Goal: Information Seeking & Learning: Understand process/instructions

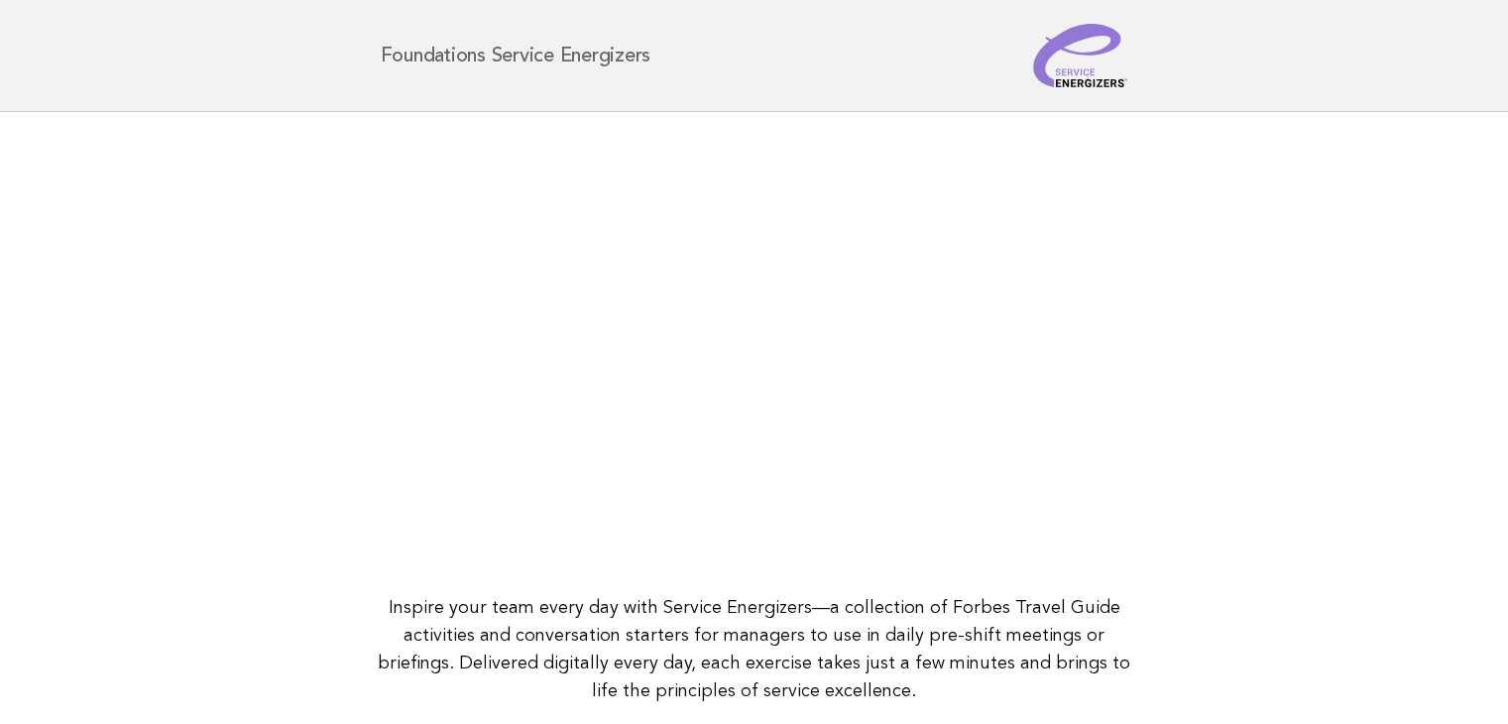
scroll to position [256, 0]
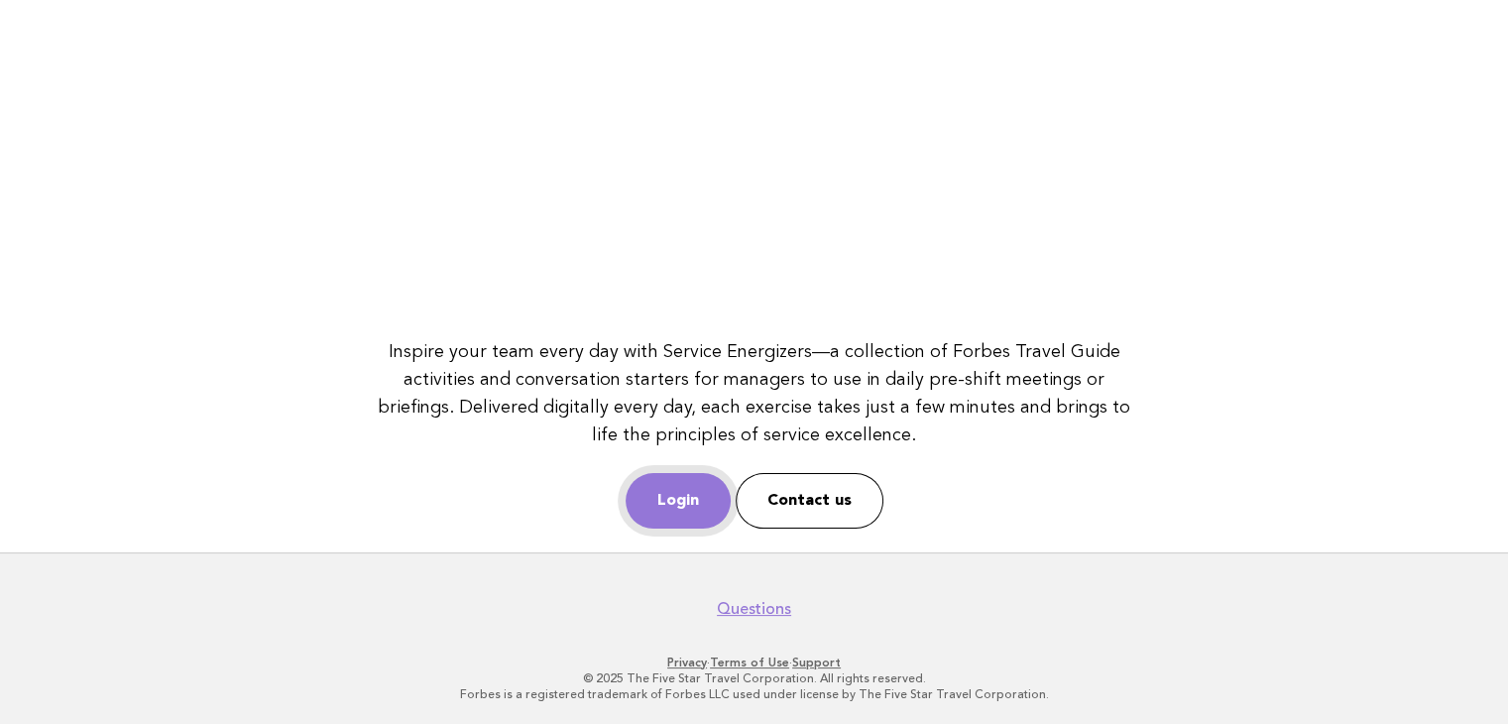
click at [674, 484] on link "Login" at bounding box center [678, 501] width 105 height 56
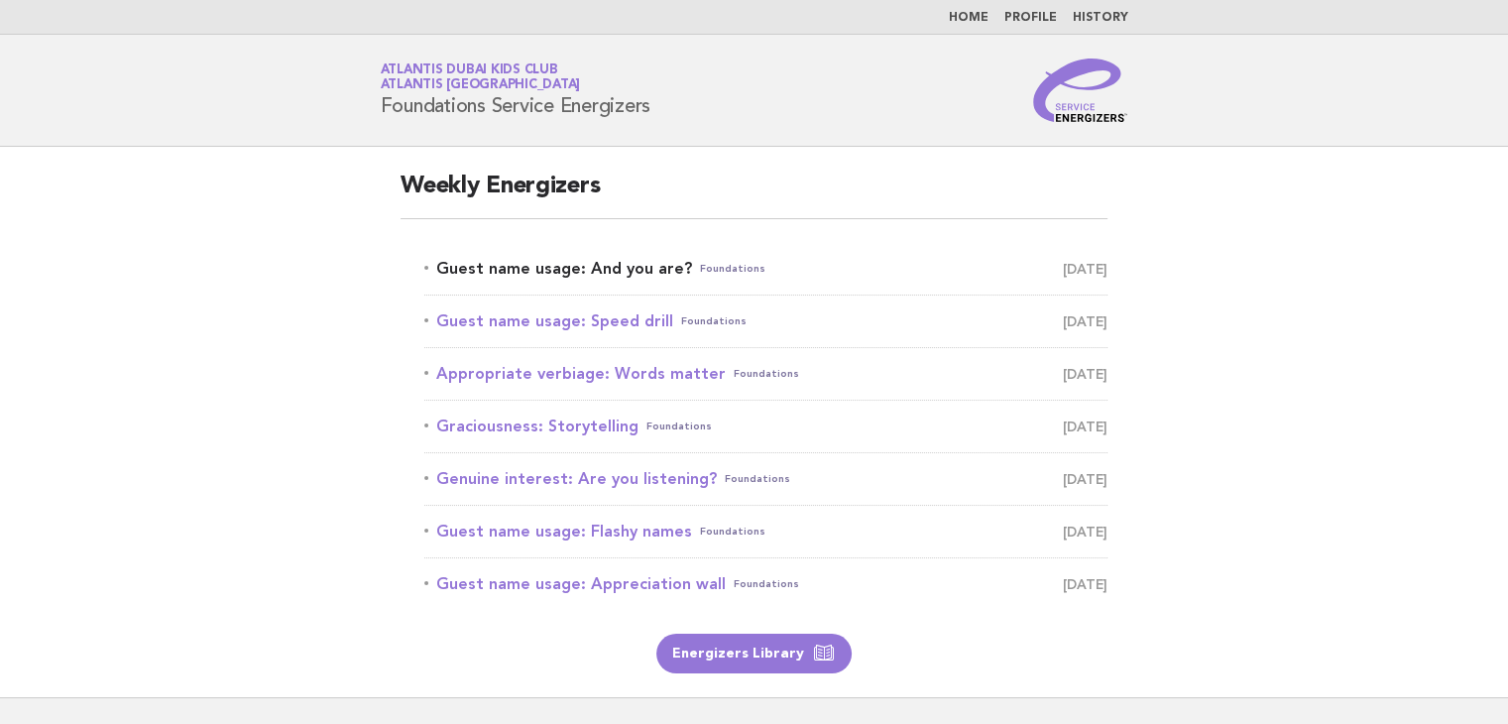
click at [545, 265] on link "Guest name usage: And you are? Foundations August 12" at bounding box center [765, 269] width 683 height 28
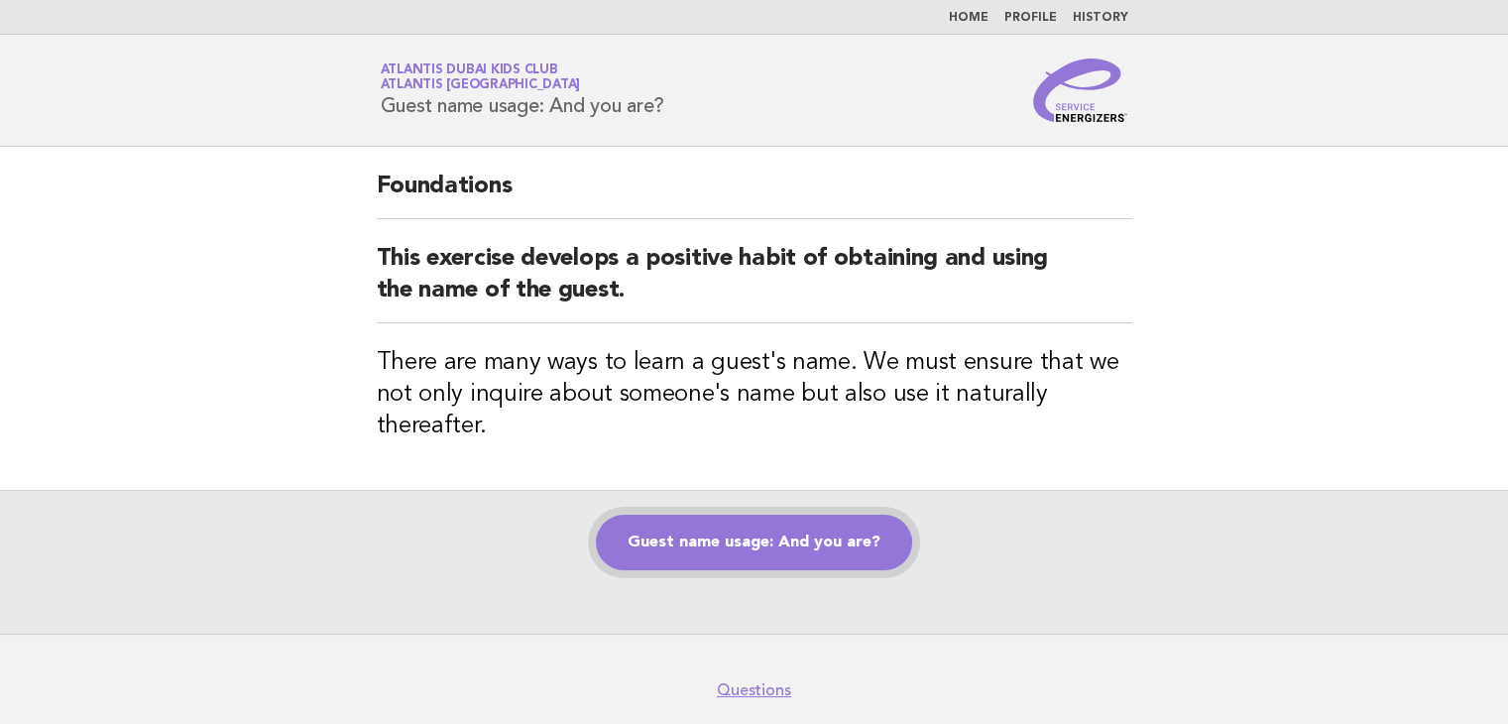
click at [726, 536] on link "Guest name usage: And you are?" at bounding box center [754, 543] width 316 height 56
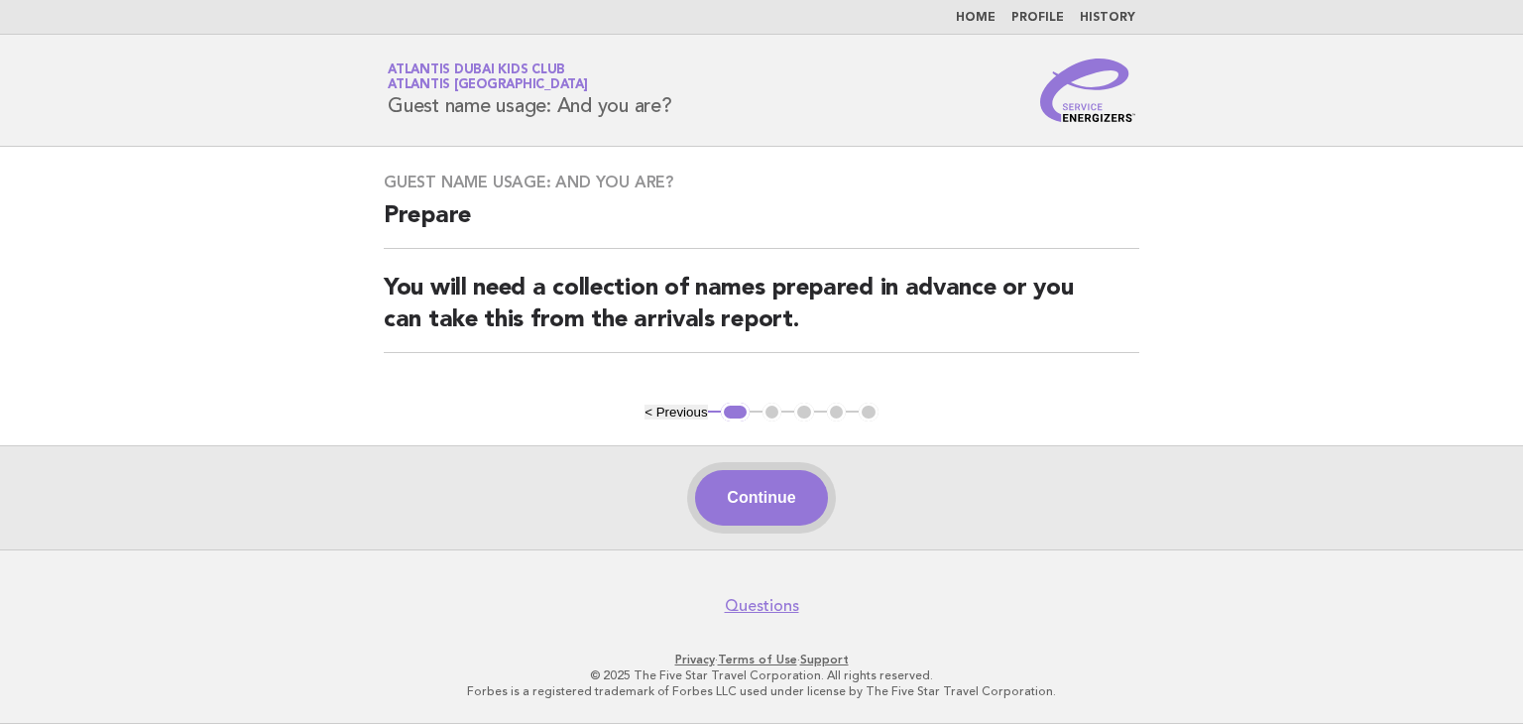
click at [734, 502] on button "Continue" at bounding box center [761, 498] width 132 height 56
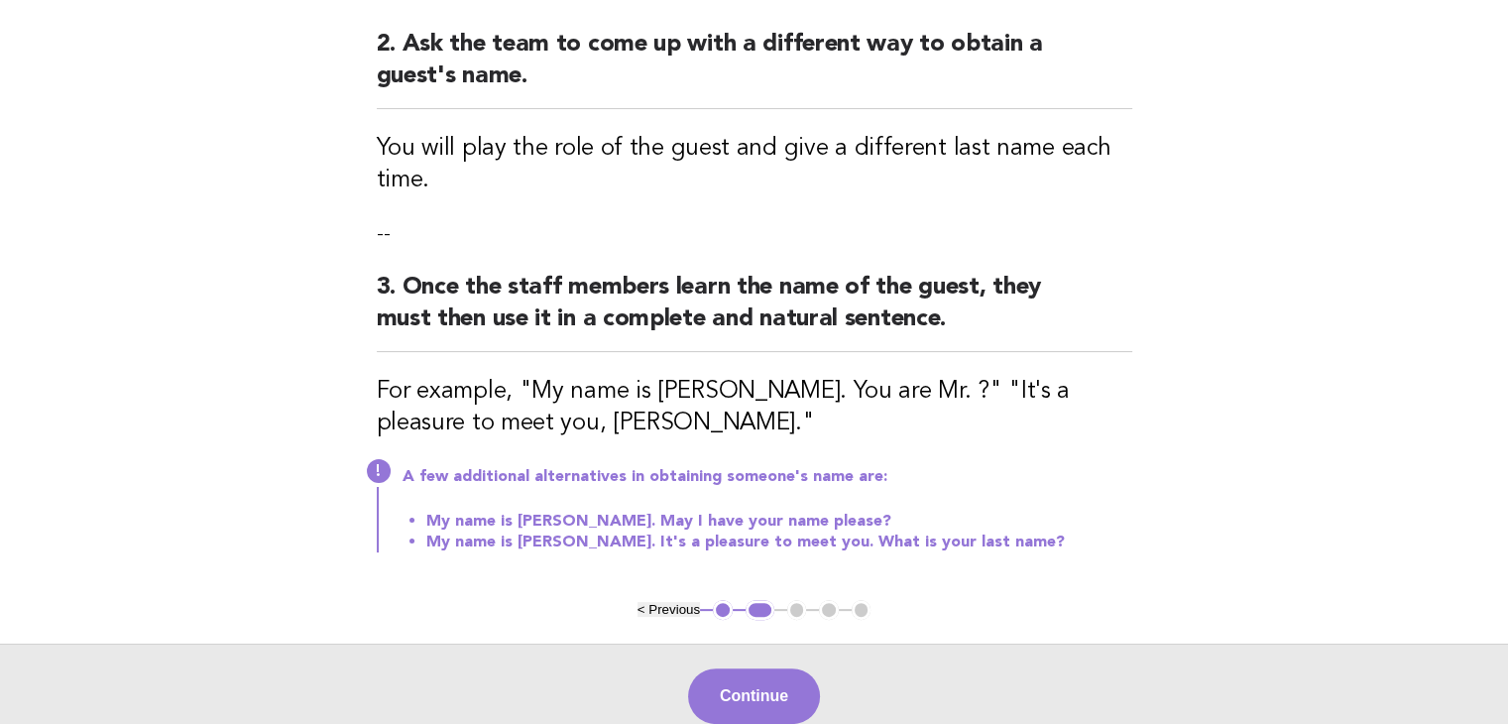
scroll to position [496, 0]
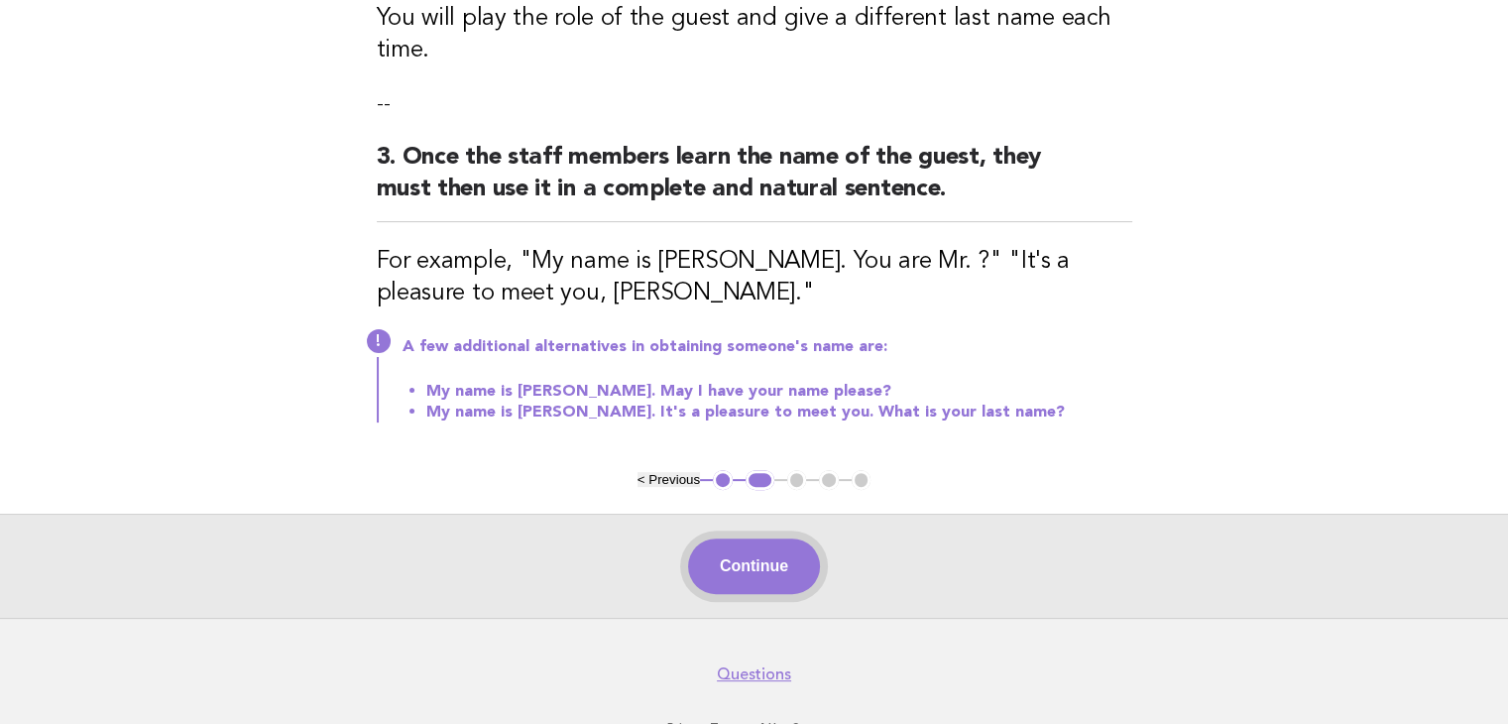
click at [733, 574] on button "Continue" at bounding box center [754, 566] width 132 height 56
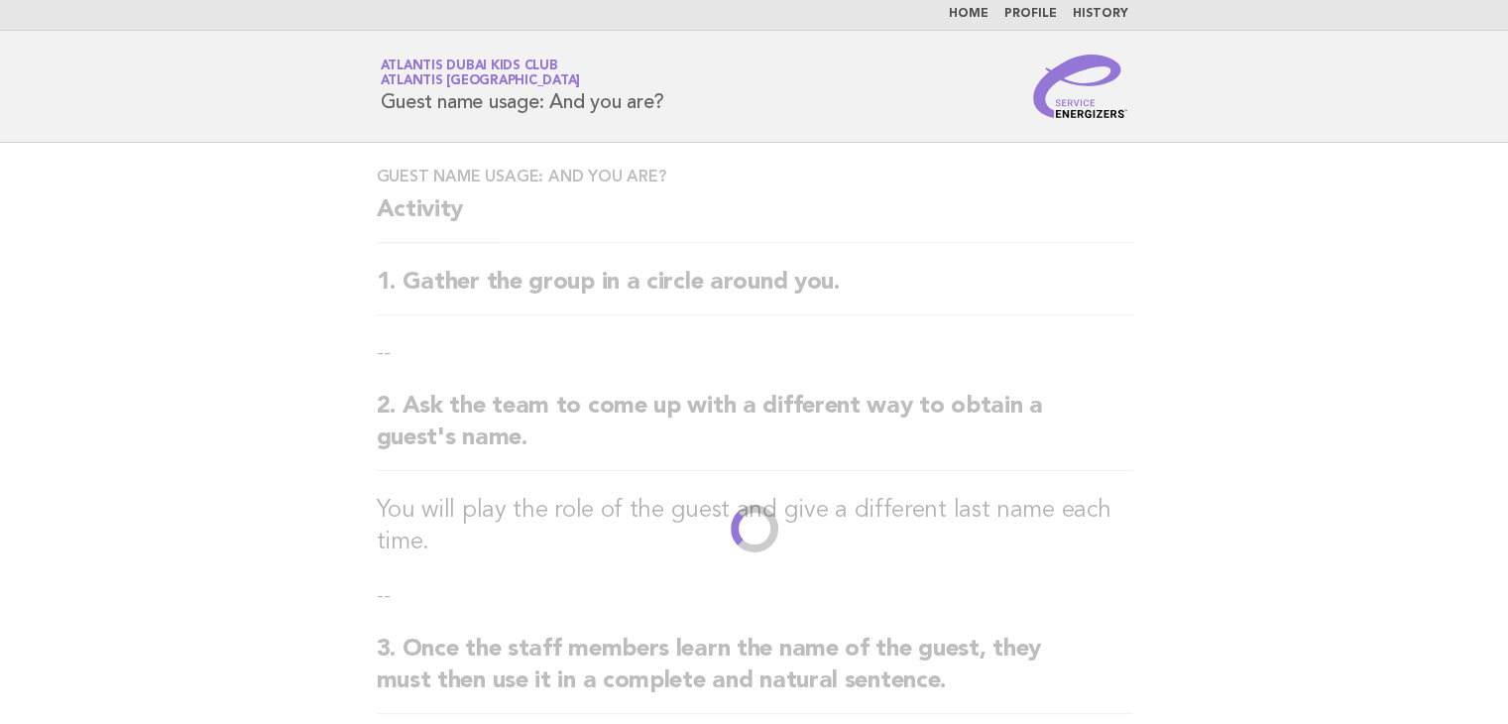
scroll to position [0, 0]
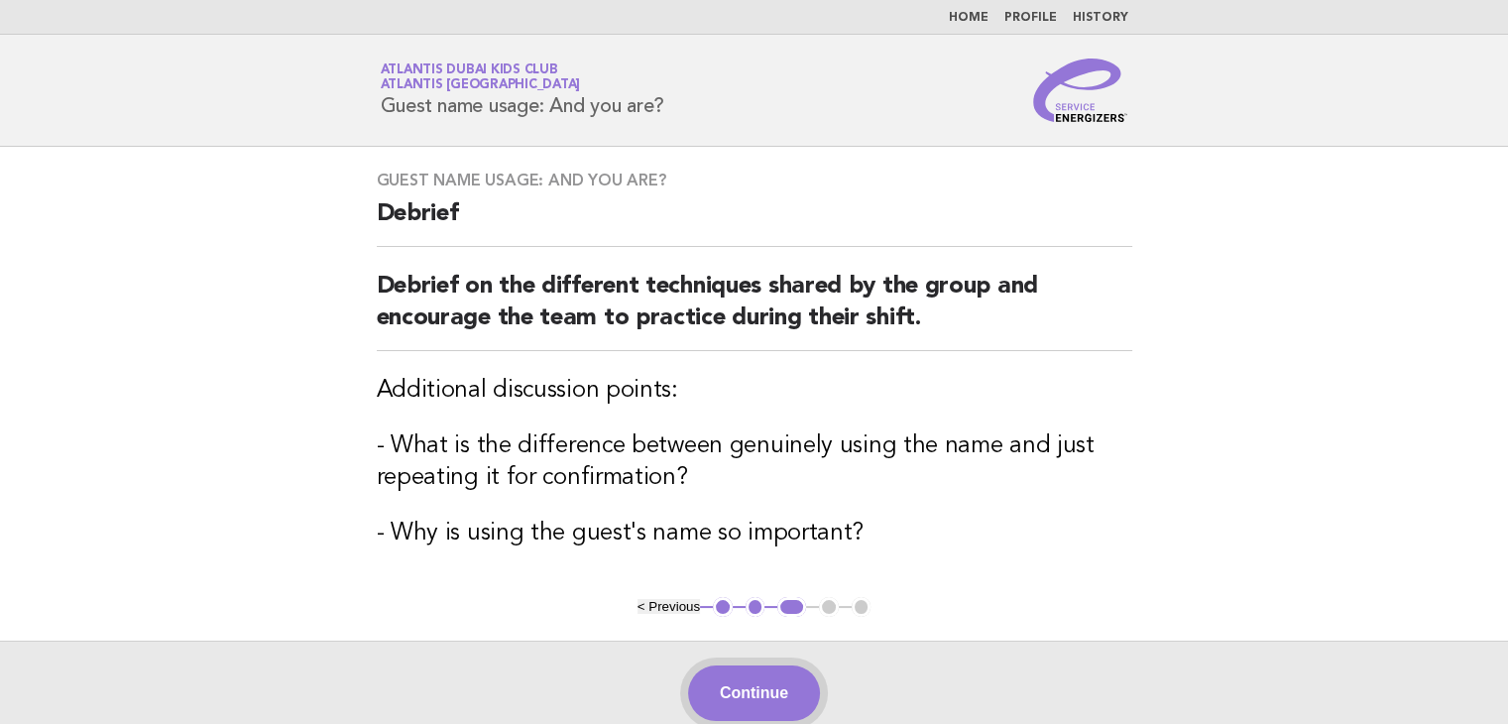
click at [748, 680] on button "Continue" at bounding box center [754, 693] width 132 height 56
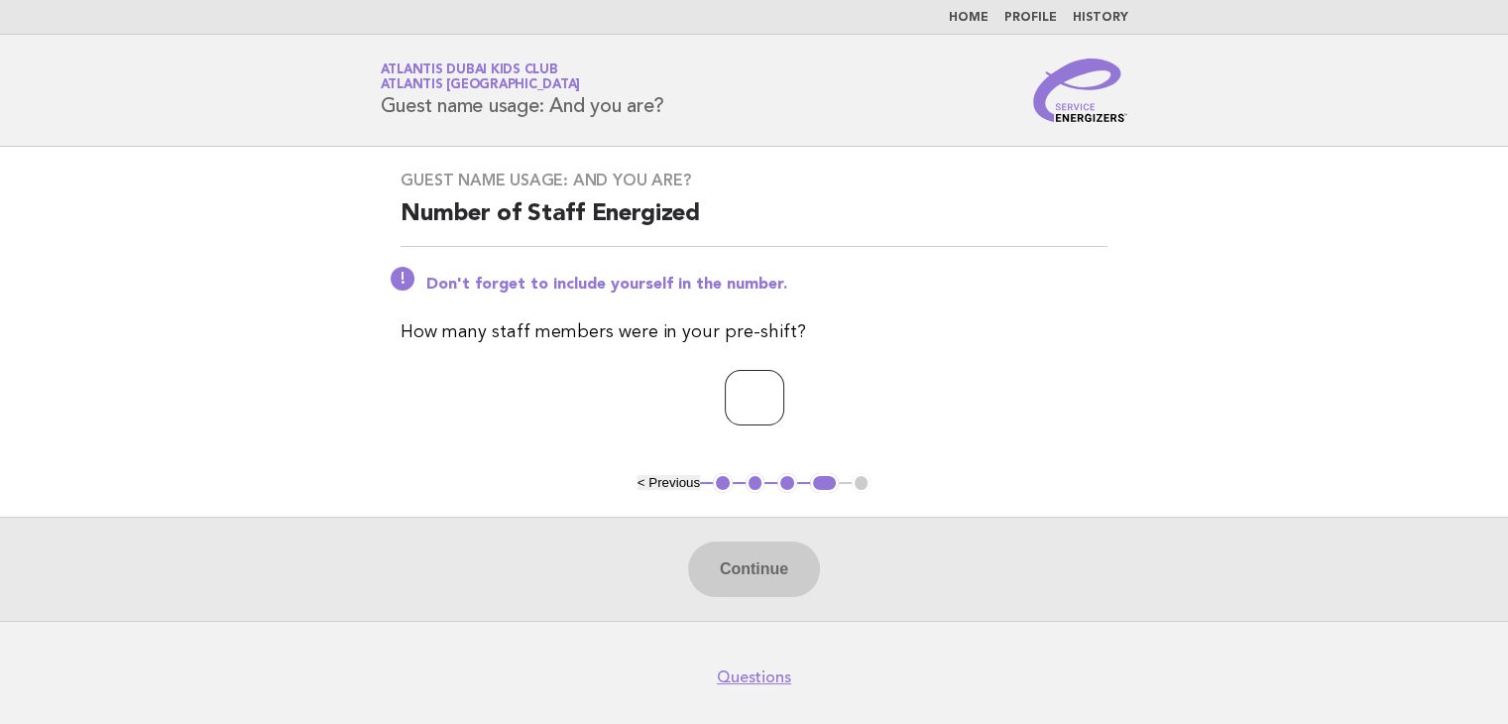
click at [742, 406] on input "number" at bounding box center [754, 398] width 59 height 56
type input "*"
click at [718, 550] on button "Continue" at bounding box center [754, 569] width 132 height 56
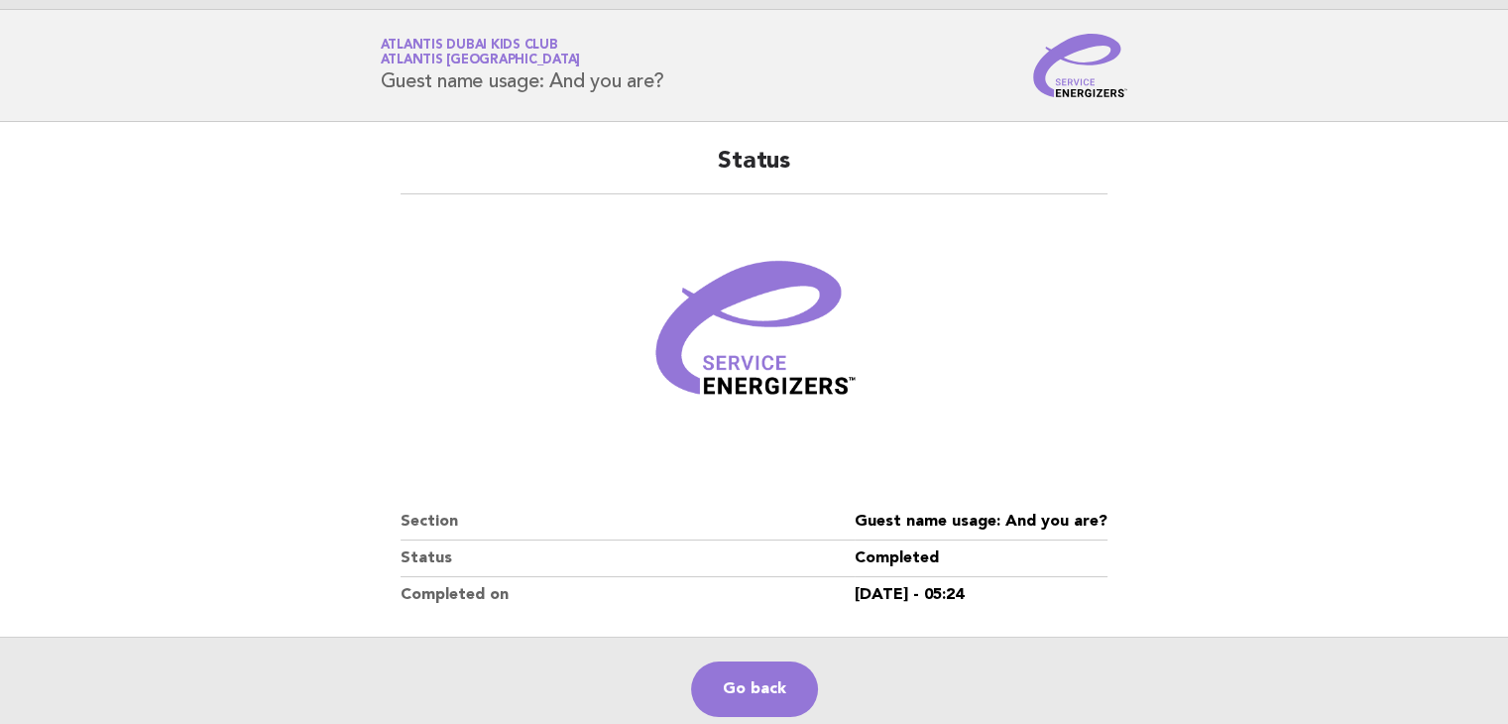
scroll to position [99, 0]
